Goal: Information Seeking & Learning: Learn about a topic

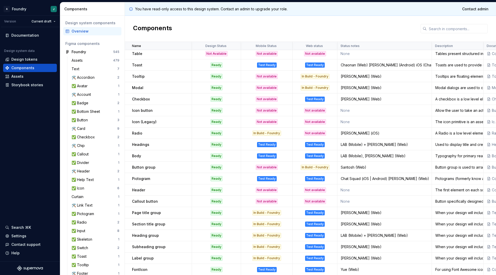
scroll to position [208, 0]
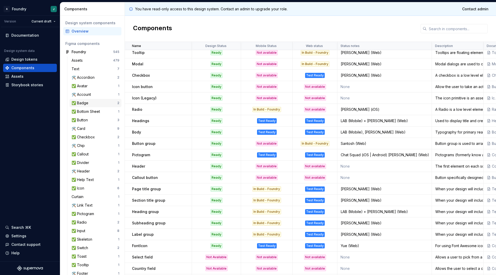
click at [93, 102] on div "✅ Badge" at bounding box center [95, 102] width 46 height 5
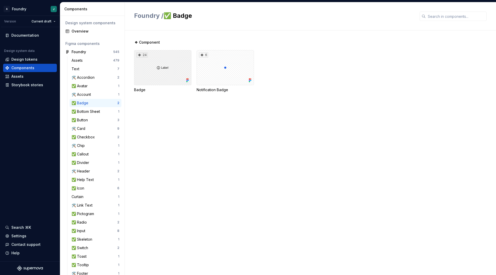
click at [145, 74] on div "24" at bounding box center [162, 67] width 57 height 35
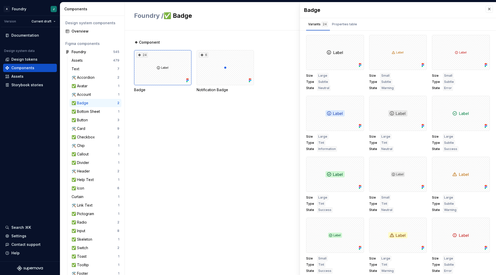
click at [342, 88] on div "Size Large Type Subtle State Neutral" at bounding box center [335, 82] width 58 height 18
drag, startPoint x: 306, startPoint y: 75, endPoint x: 315, endPoint y: 88, distance: 15.6
click at [315, 88] on div "Size Large Type Subtle State Neutral" at bounding box center [335, 82] width 58 height 18
click at [352, 85] on div "Size Large Type Subtle State Neutral" at bounding box center [335, 82] width 58 height 18
click at [343, 27] on div "Properties table" at bounding box center [344, 24] width 29 height 8
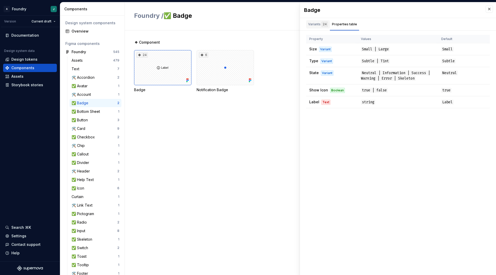
click at [307, 28] on div "Variants 24" at bounding box center [318, 24] width 24 height 8
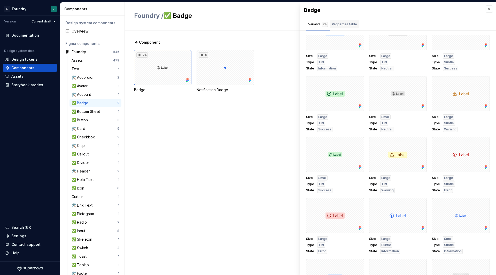
scroll to position [69, 0]
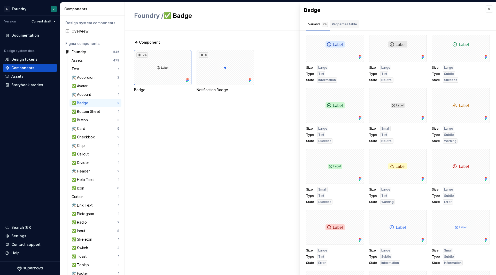
click at [344, 25] on div "Properties table" at bounding box center [344, 24] width 25 height 5
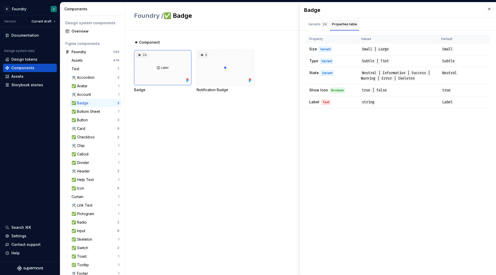
scroll to position [0, 0]
click at [310, 25] on div "Variants 24" at bounding box center [318, 24] width 20 height 5
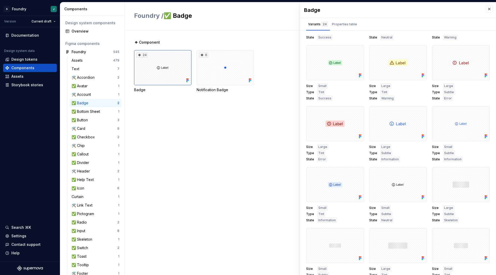
scroll to position [244, 0]
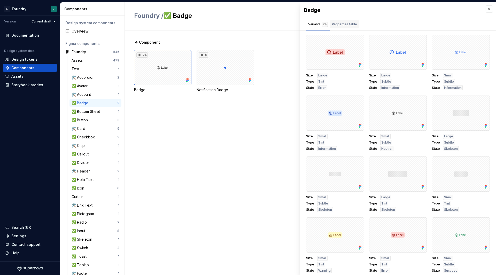
click at [349, 25] on div "Properties table" at bounding box center [344, 24] width 25 height 5
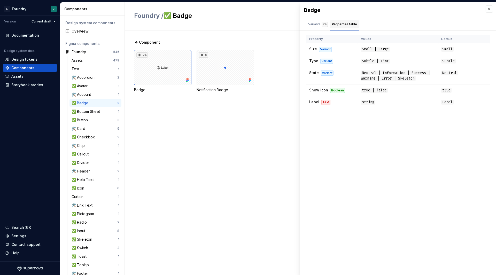
scroll to position [0, 0]
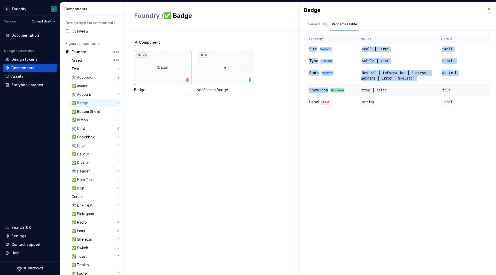
drag, startPoint x: 309, startPoint y: 50, endPoint x: 353, endPoint y: 87, distance: 57.9
click at [353, 87] on tbody "Size Variant Small | Large Small Type Variant Subtle | Tint Subtle State Varian…" at bounding box center [398, 75] width 184 height 65
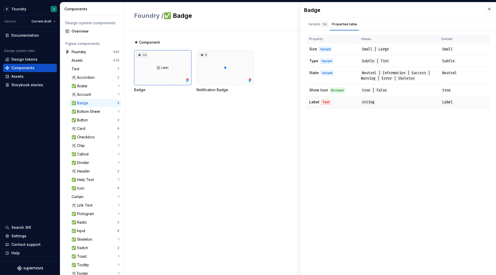
click at [339, 100] on td "Label Text" at bounding box center [332, 102] width 52 height 12
click at [312, 31] on div "Badge Variants 24 Properties table Size Large Type Subtle State Neutral Size Sm…" at bounding box center [398, 138] width 196 height 273
click at [318, 23] on div "Variants 24" at bounding box center [318, 24] width 20 height 5
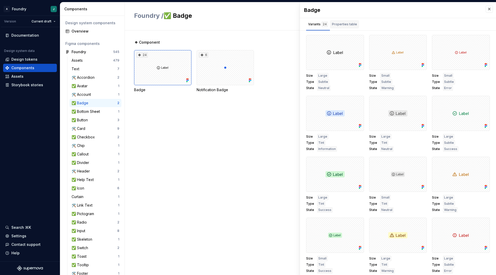
click at [339, 25] on div "Properties table" at bounding box center [344, 24] width 25 height 5
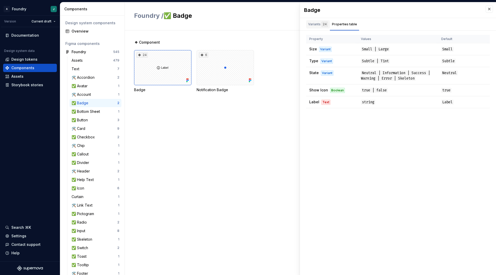
click at [314, 29] on div "Variants 24" at bounding box center [318, 25] width 24 height 10
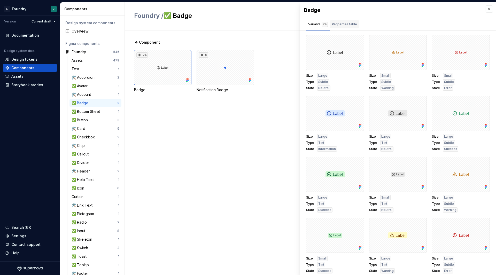
click at [346, 28] on div "Properties table" at bounding box center [344, 24] width 29 height 8
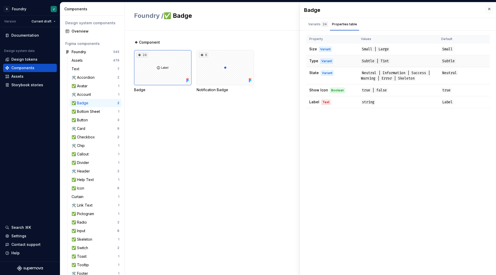
click at [467, 61] on td "Subtle" at bounding box center [464, 61] width 52 height 12
click at [314, 28] on div "Variants 24" at bounding box center [318, 24] width 24 height 8
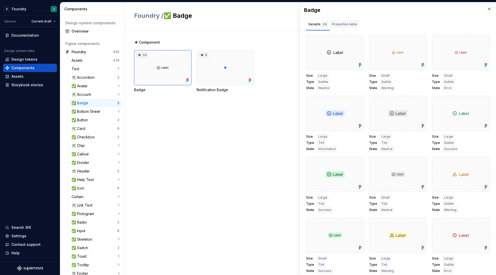
click at [345, 26] on div "Properties table" at bounding box center [344, 24] width 25 height 5
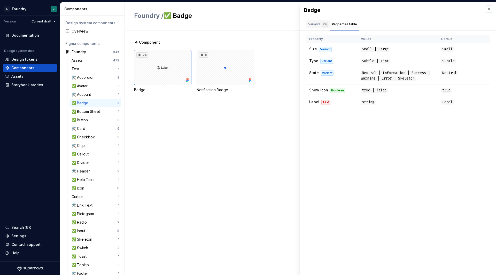
click at [310, 26] on div "Variants 24" at bounding box center [318, 24] width 20 height 5
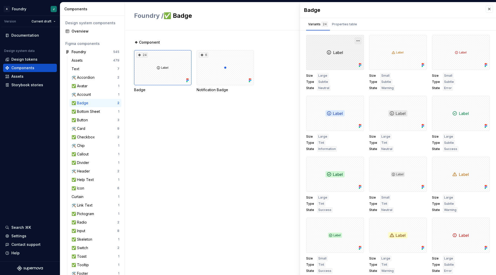
click at [354, 41] on button "button" at bounding box center [357, 40] width 7 height 7
click at [332, 52] on div "Open in [GEOGRAPHIC_DATA]" at bounding box center [339, 55] width 34 height 15
click at [352, 29] on div "Properties table" at bounding box center [344, 25] width 29 height 10
